Goal: Check status: Check status

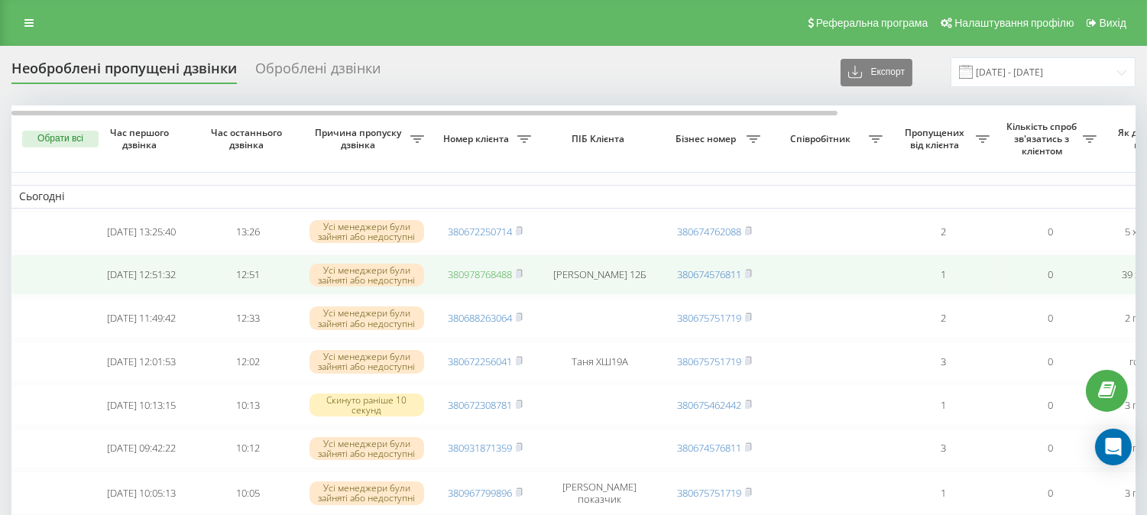
click at [499, 276] on link "380978768488" at bounding box center [480, 274] width 64 height 14
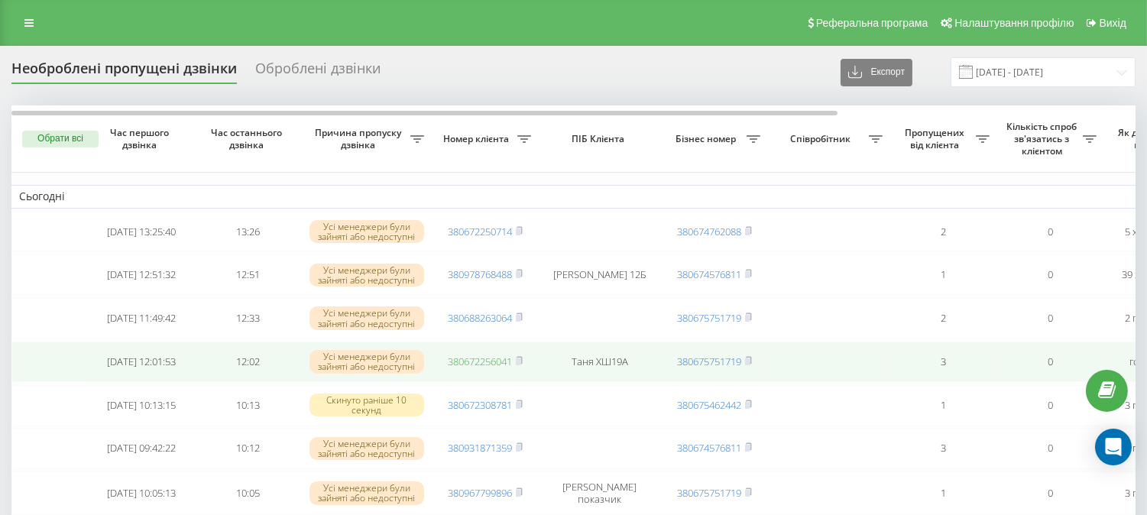
click at [484, 367] on link "380672256041" at bounding box center [480, 362] width 64 height 14
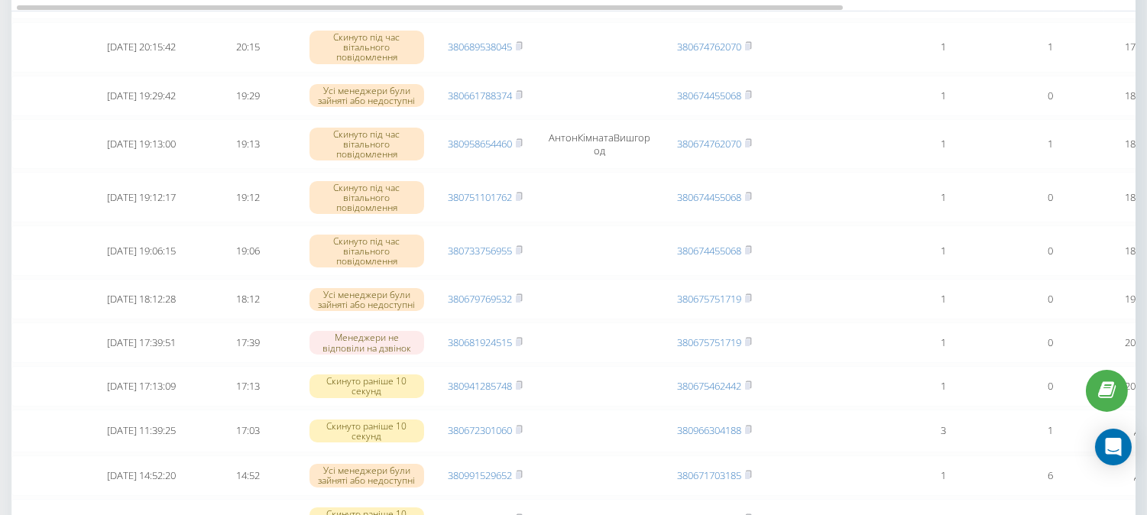
scroll to position [254, 0]
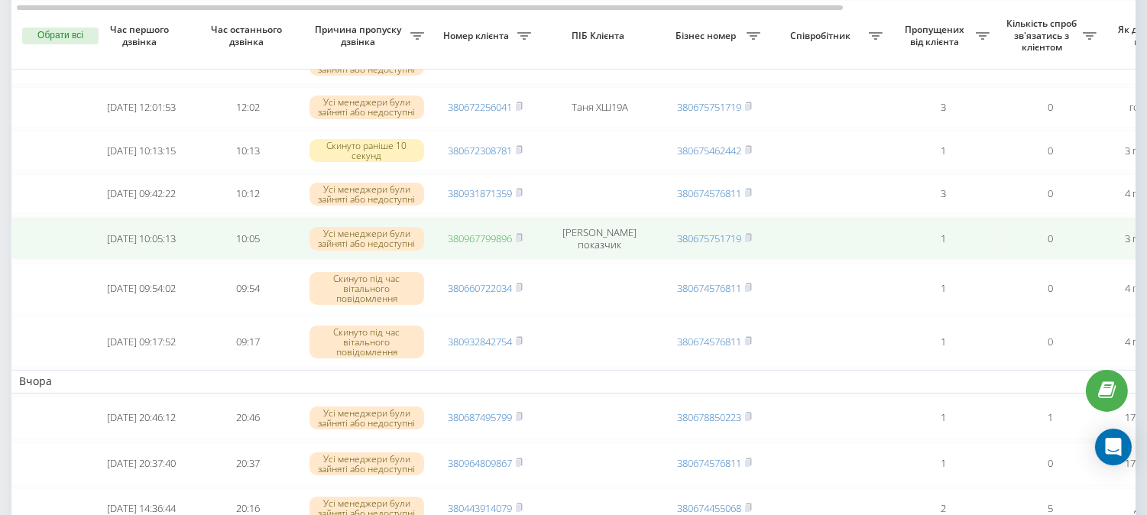
click at [489, 245] on link "380967799896" at bounding box center [480, 239] width 64 height 14
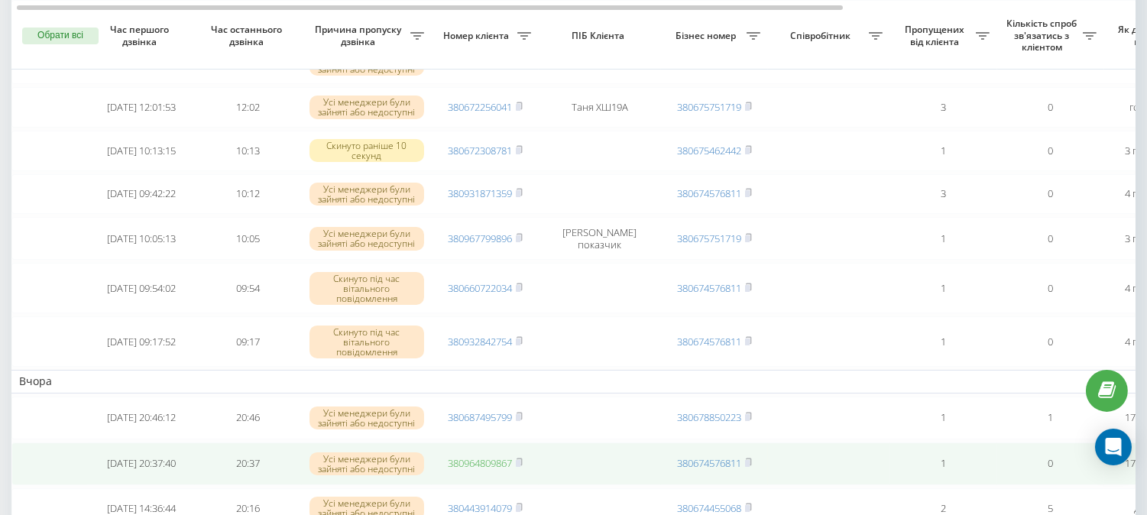
click at [465, 470] on link "380964809867" at bounding box center [480, 463] width 64 height 14
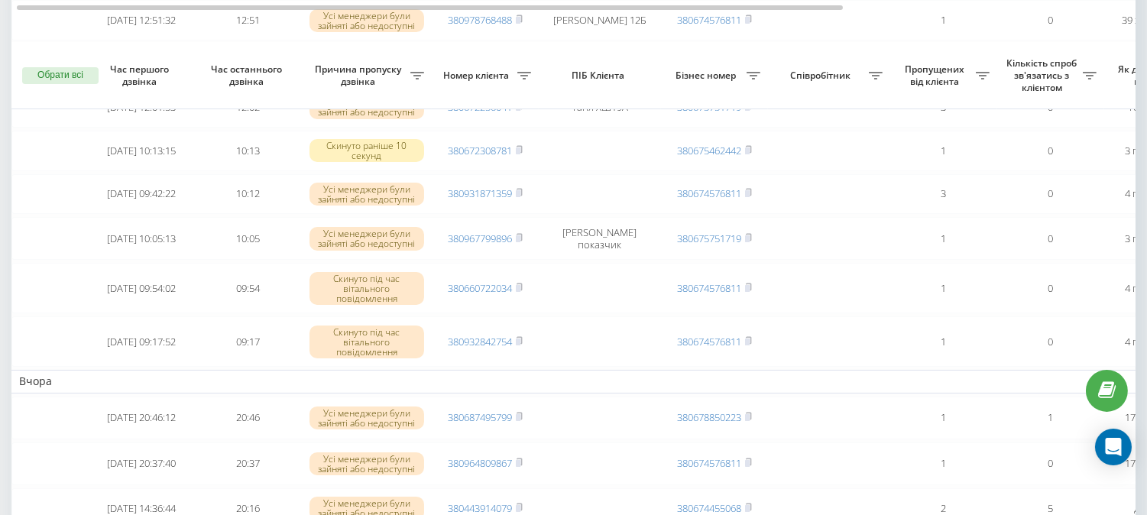
scroll to position [594, 0]
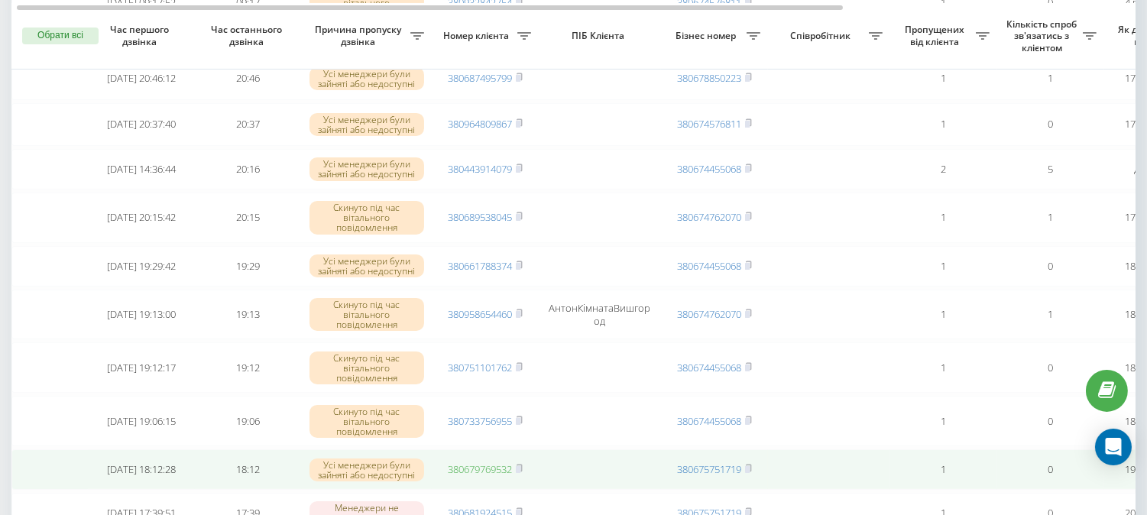
click at [476, 476] on link "380679769532" at bounding box center [480, 469] width 64 height 14
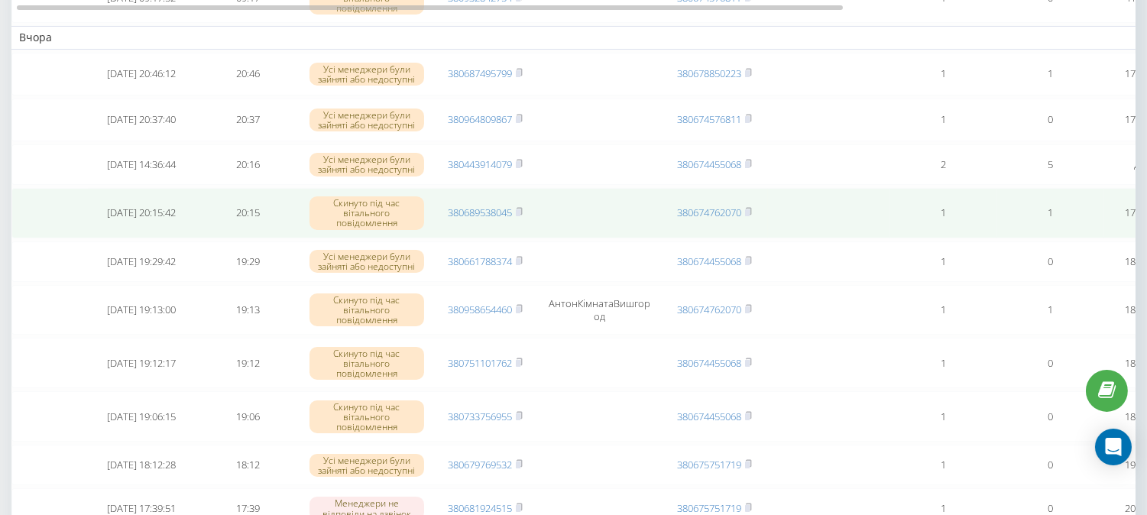
scroll to position [509, 0]
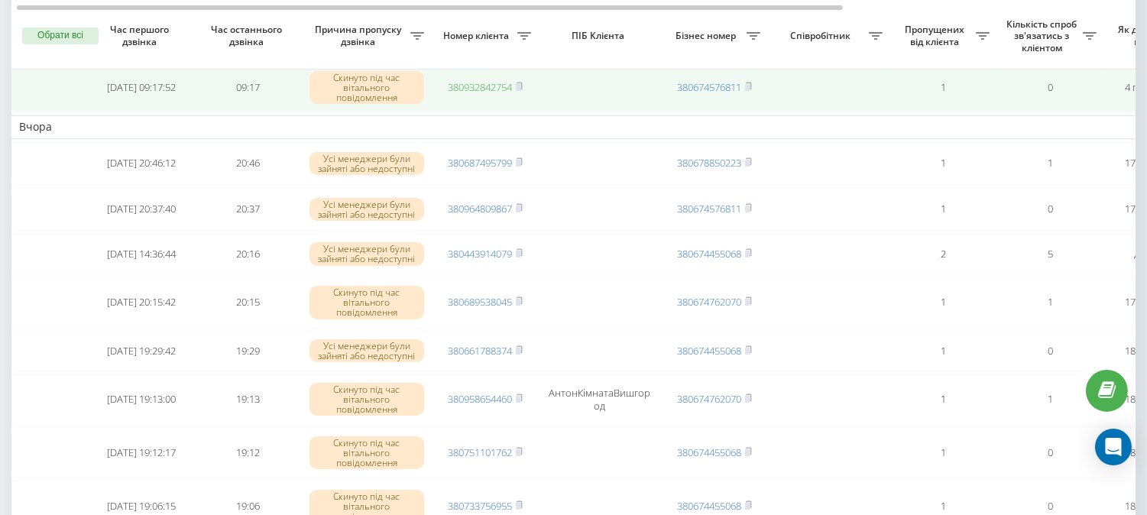
click at [474, 94] on link "380932842754" at bounding box center [480, 87] width 64 height 14
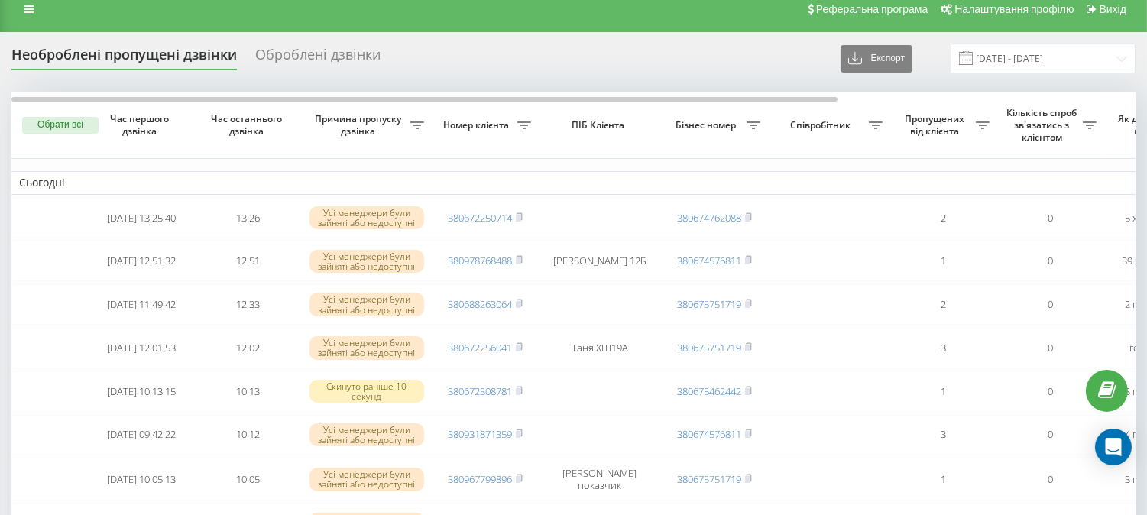
scroll to position [0, 0]
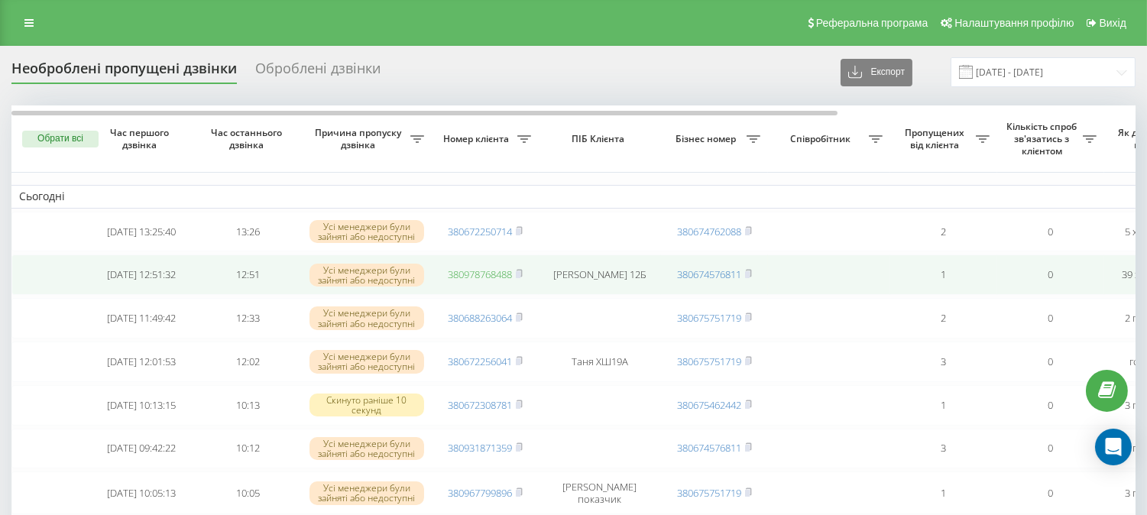
click at [481, 277] on link "380978768488" at bounding box center [480, 274] width 64 height 14
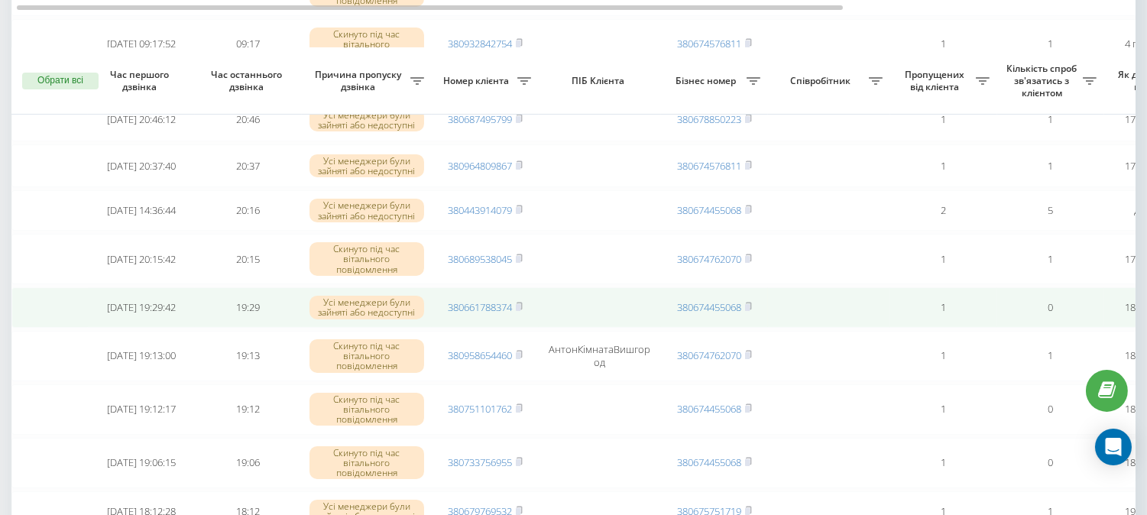
scroll to position [594, 0]
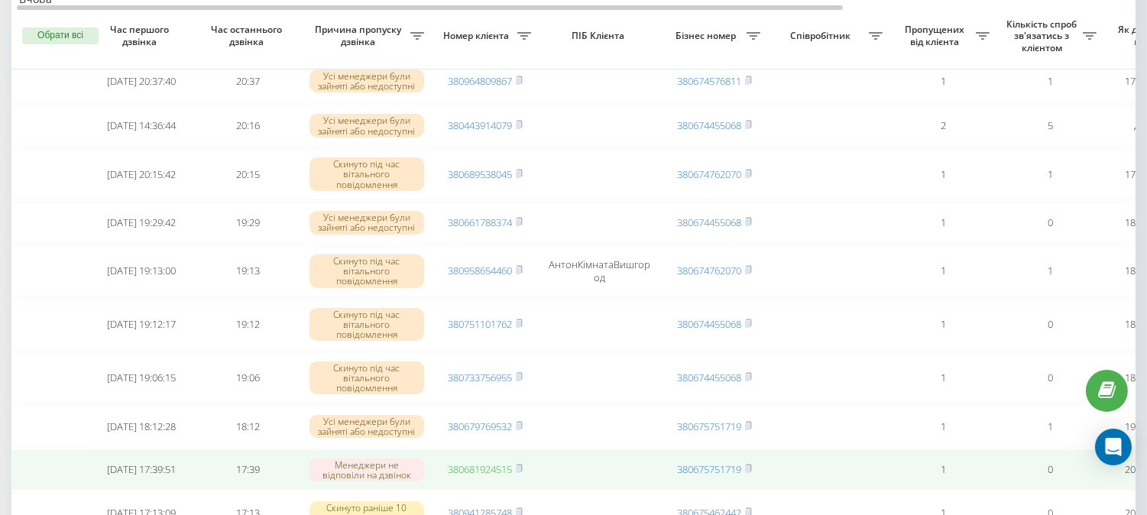
click at [471, 476] on link "380681924515" at bounding box center [480, 469] width 64 height 14
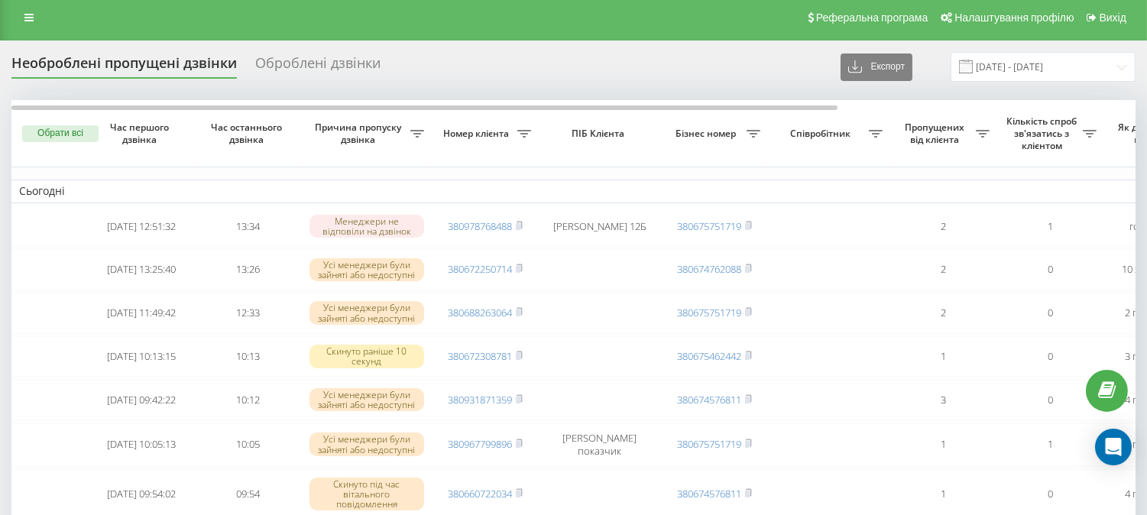
scroll to position [0, 0]
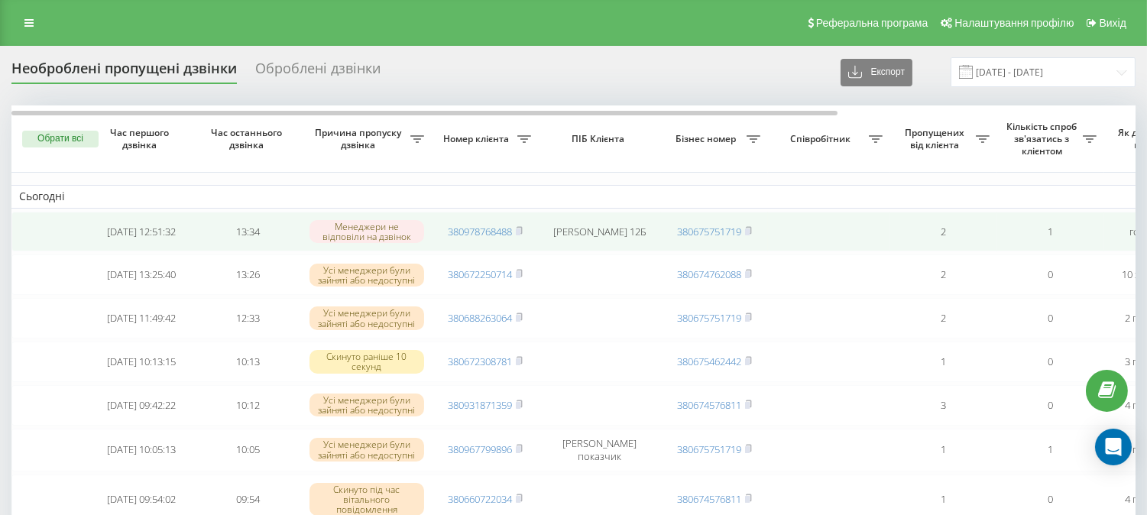
click at [484, 222] on td "380978768488" at bounding box center [485, 232] width 107 height 40
click at [485, 232] on link "380978768488" at bounding box center [480, 232] width 64 height 14
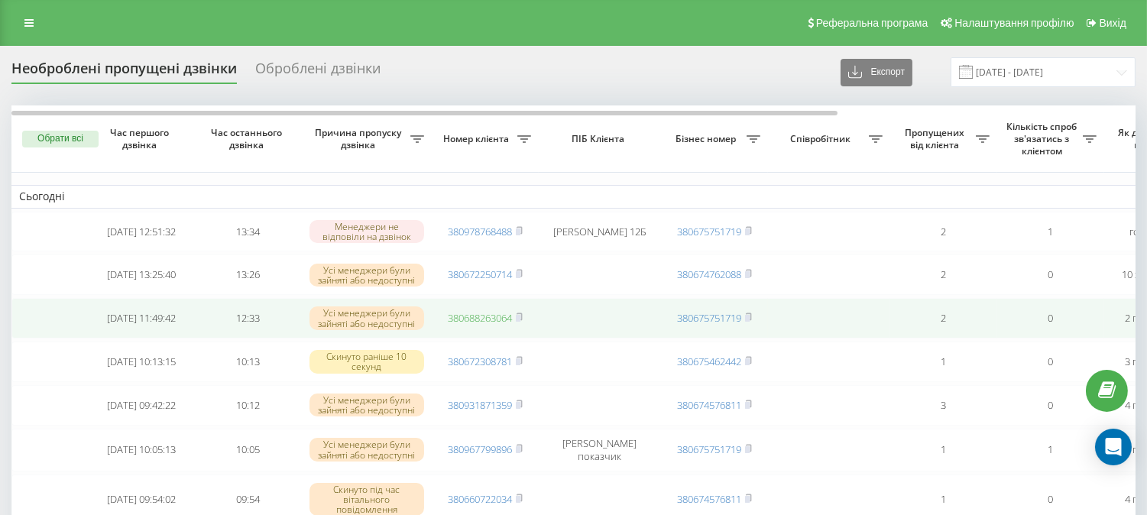
click at [494, 322] on link "380688263064" at bounding box center [480, 318] width 64 height 14
